Goal: Information Seeking & Learning: Learn about a topic

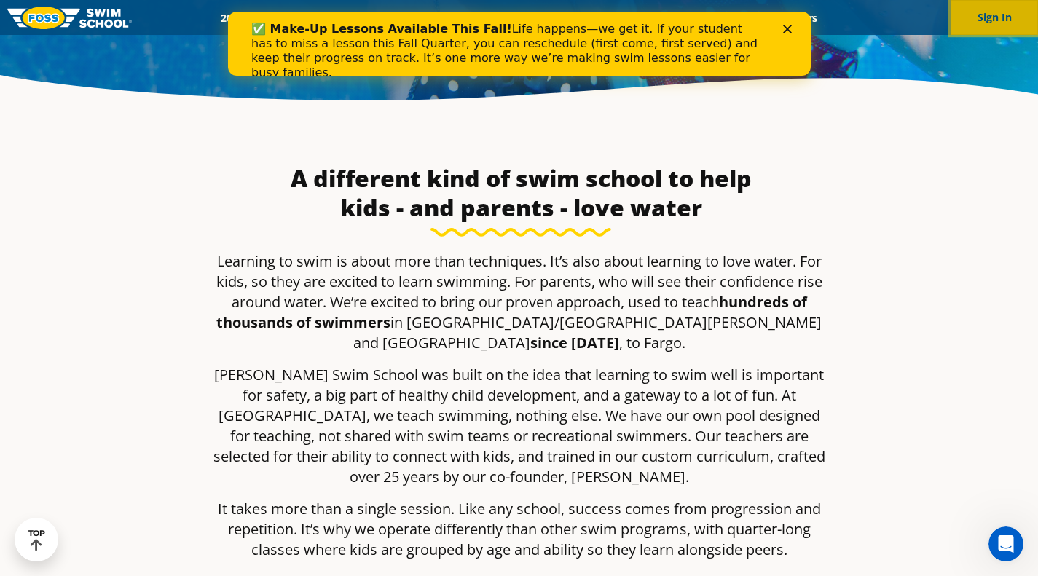
click at [989, 21] on button "Sign In" at bounding box center [994, 17] width 87 height 35
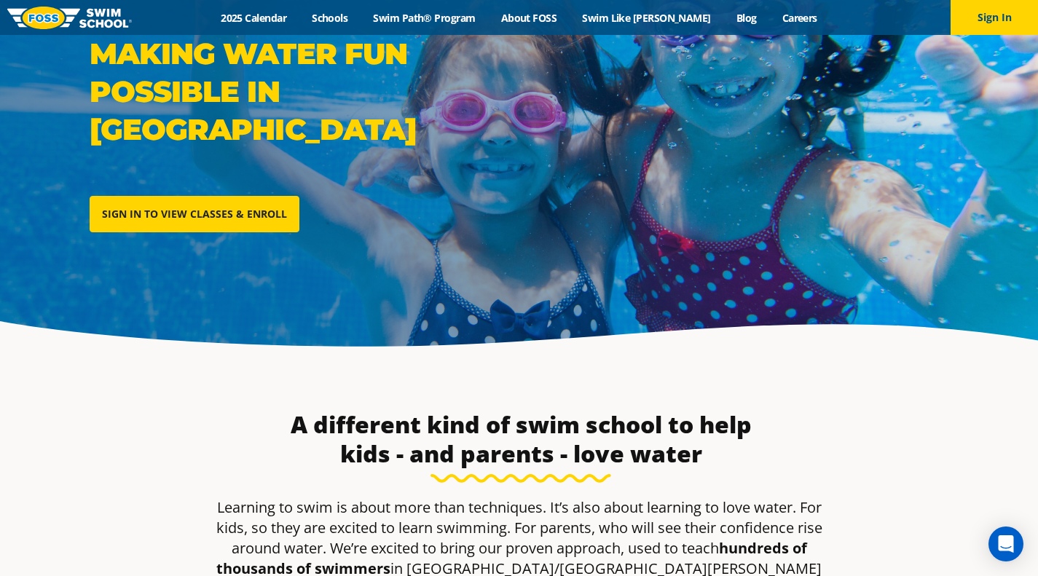
scroll to position [73, 0]
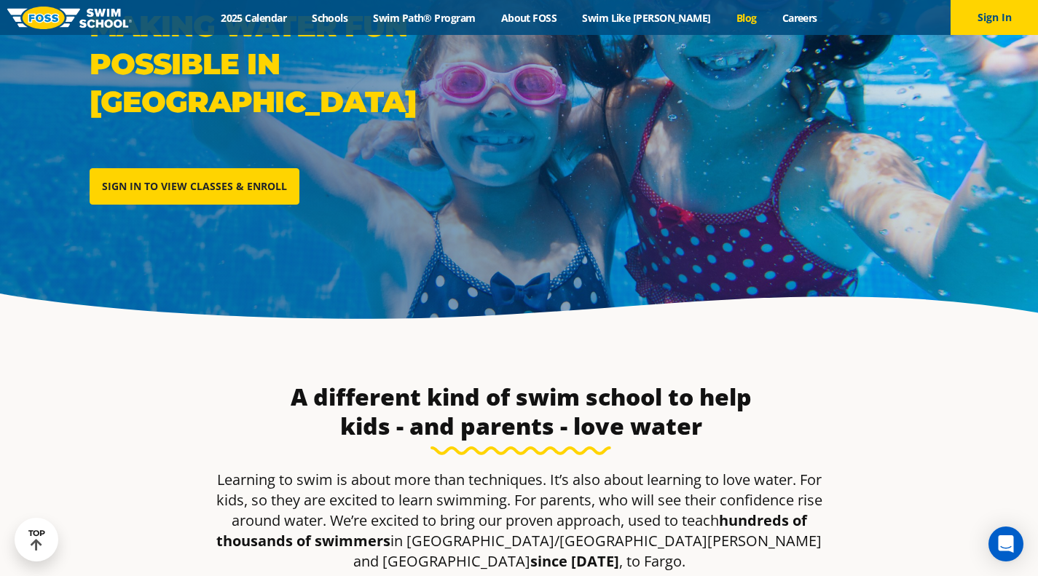
click at [723, 21] on link "Blog" at bounding box center [746, 18] width 46 height 14
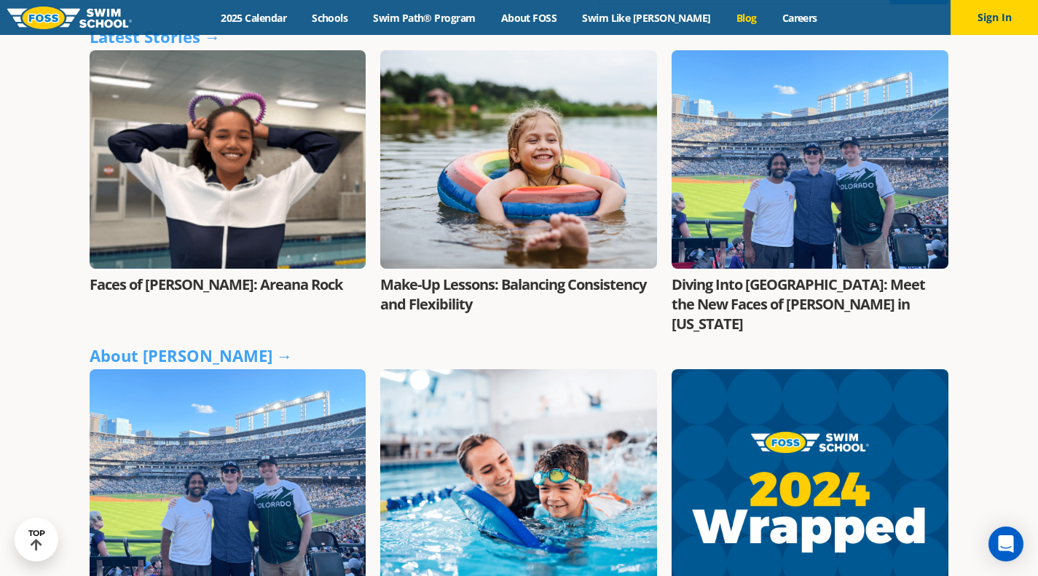
scroll to position [364, 0]
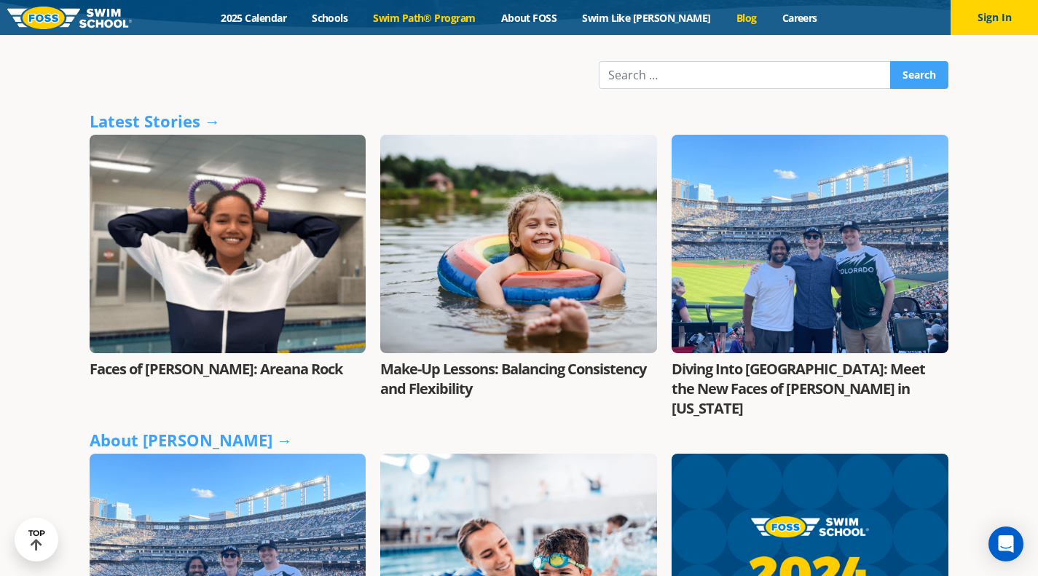
click at [474, 20] on link "Swim Path® Program" at bounding box center [424, 18] width 127 height 14
